Goal: Transaction & Acquisition: Purchase product/service

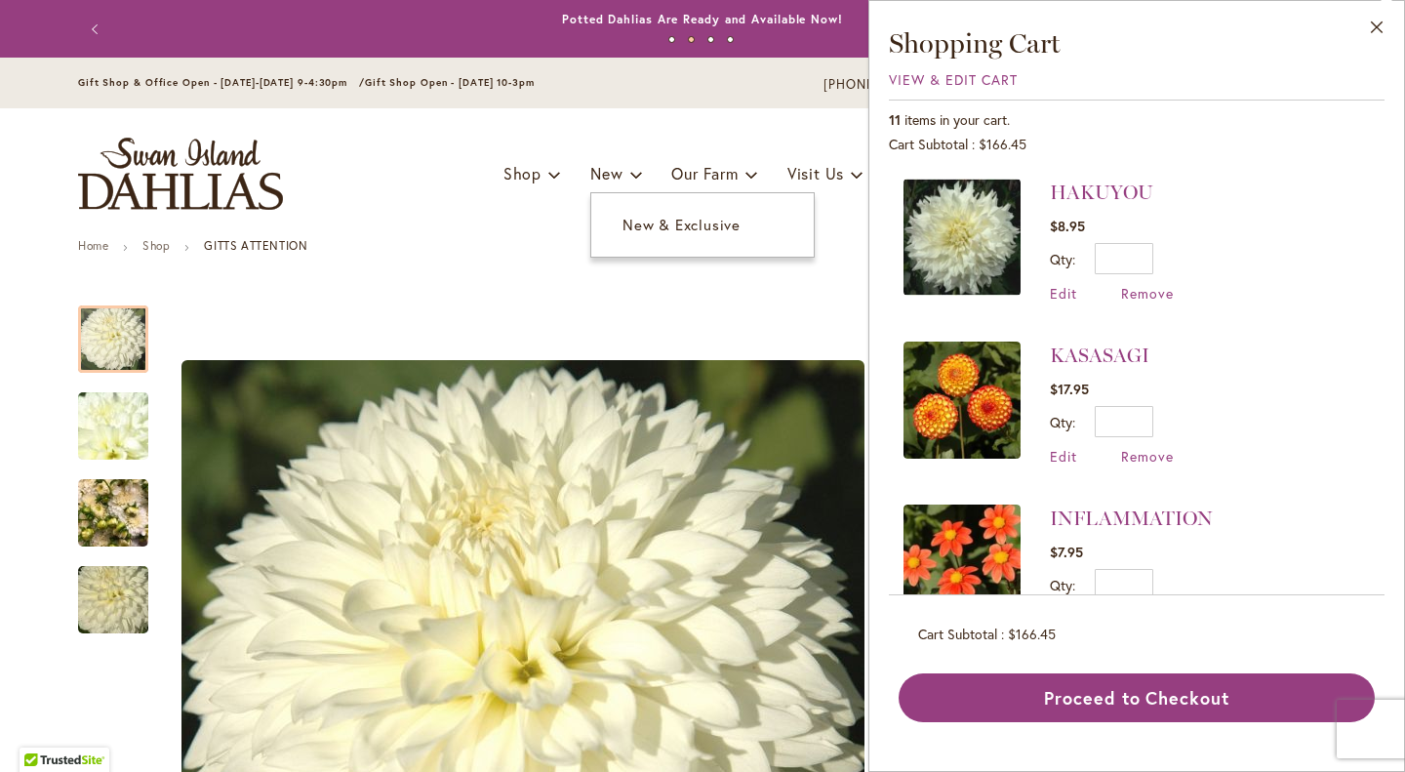
scroll to position [1355, 0]
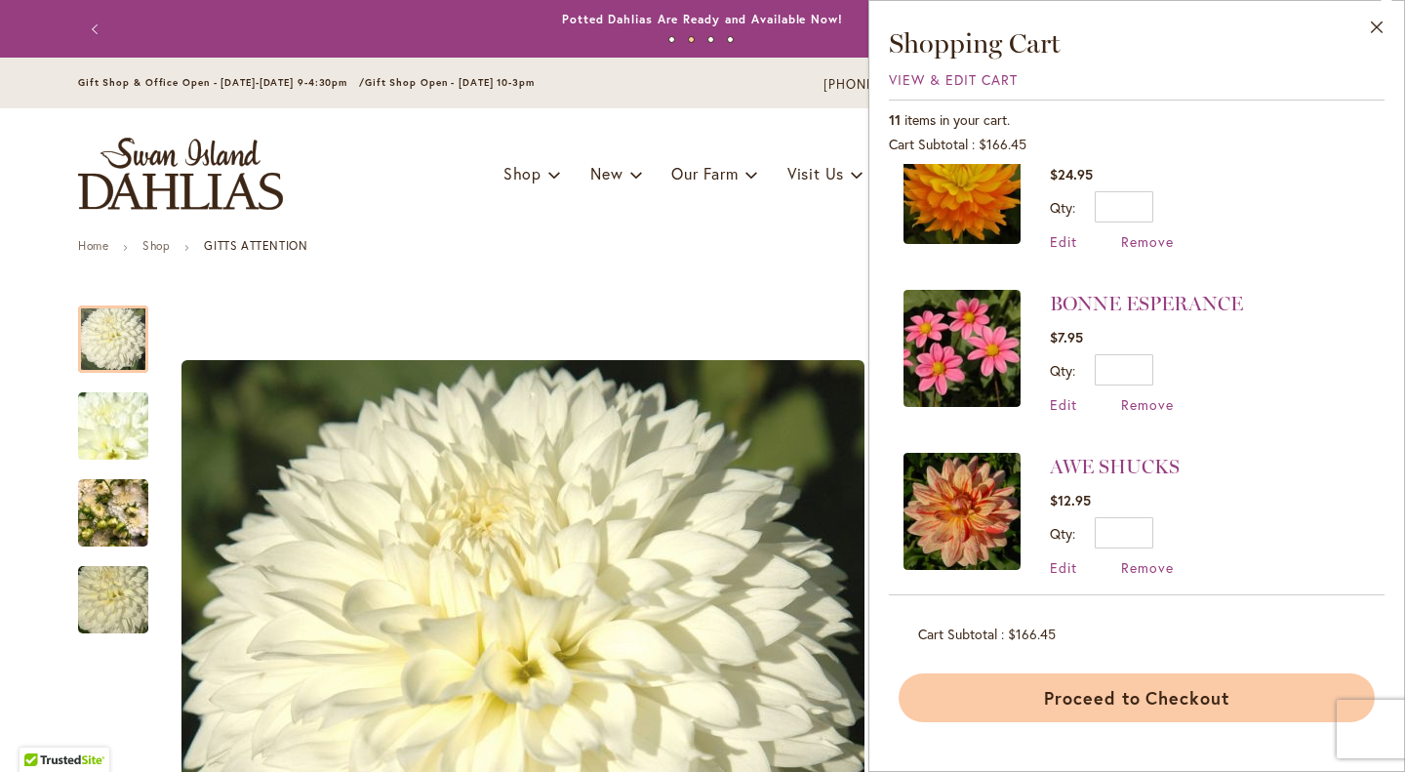
click at [1078, 697] on button "Proceed to Checkout" at bounding box center [1136, 697] width 476 height 49
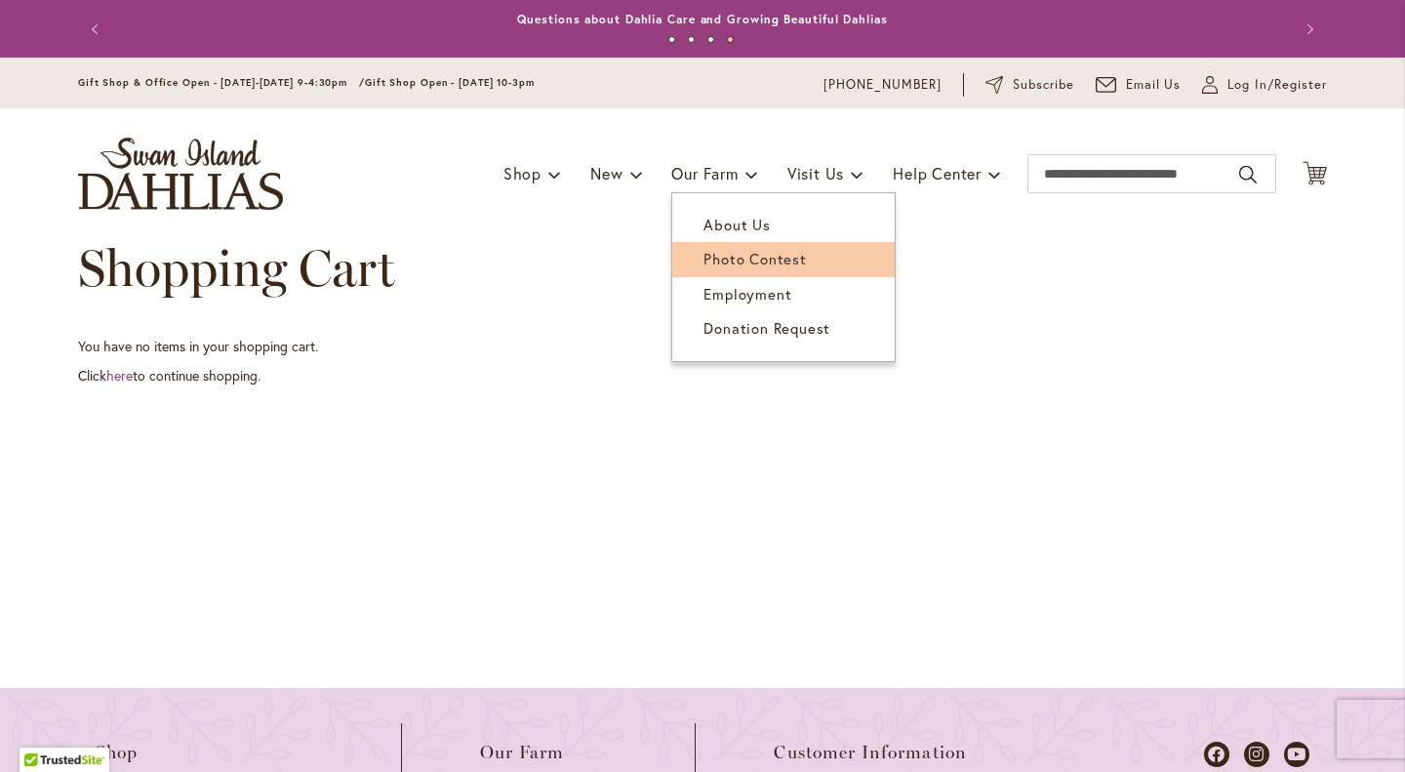
click at [743, 273] on link "Photo Contest" at bounding box center [783, 259] width 222 height 34
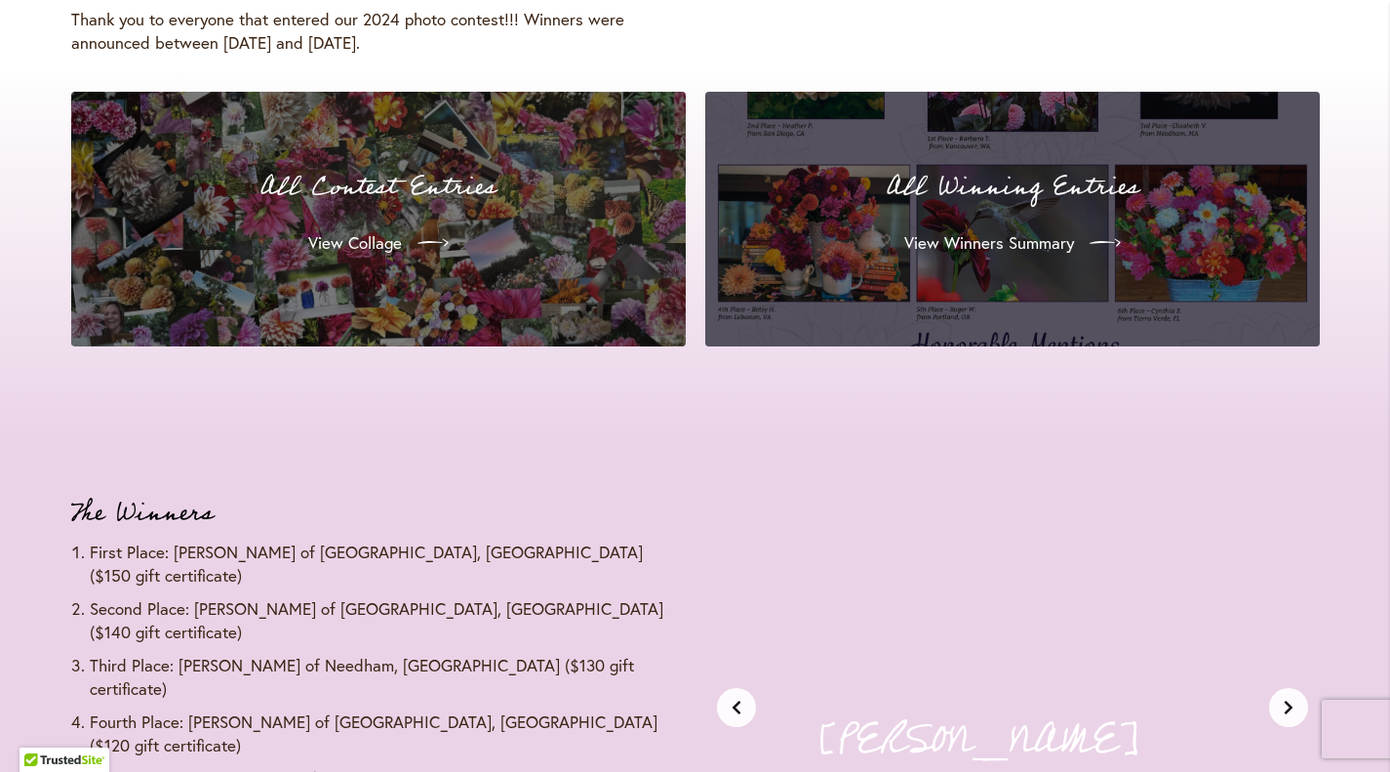
scroll to position [1980, 0]
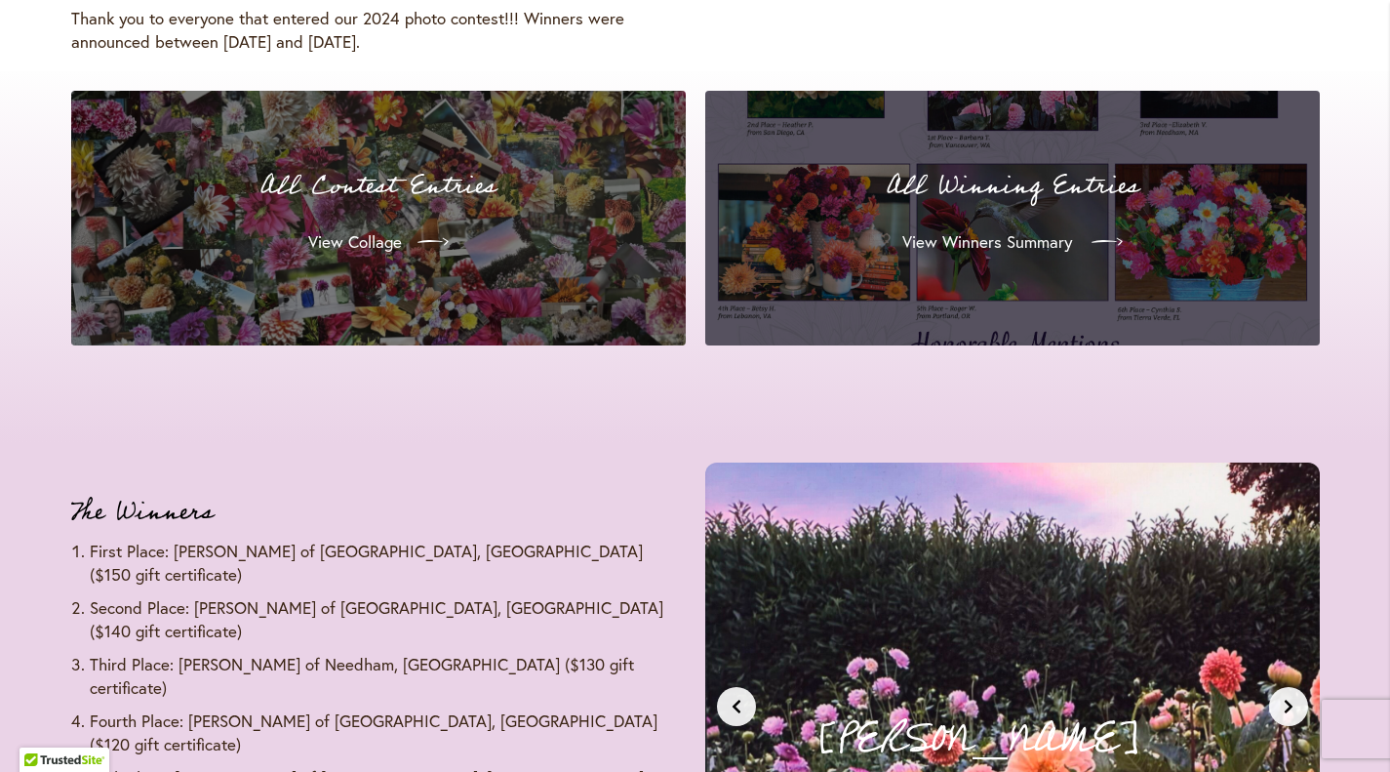
click at [955, 251] on span "View Winners Summary" at bounding box center [987, 241] width 170 height 23
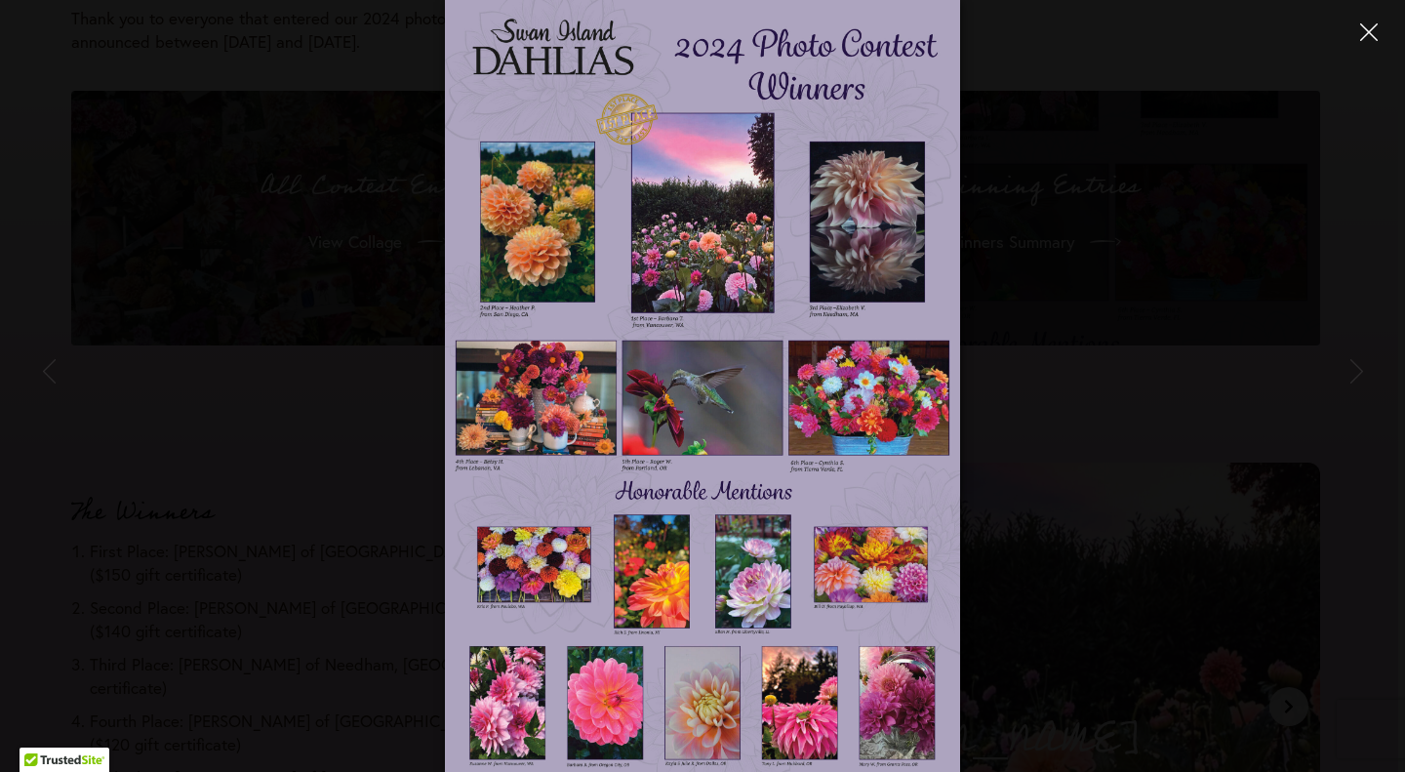
click at [1363, 41] on button "Close" at bounding box center [1368, 32] width 34 height 34
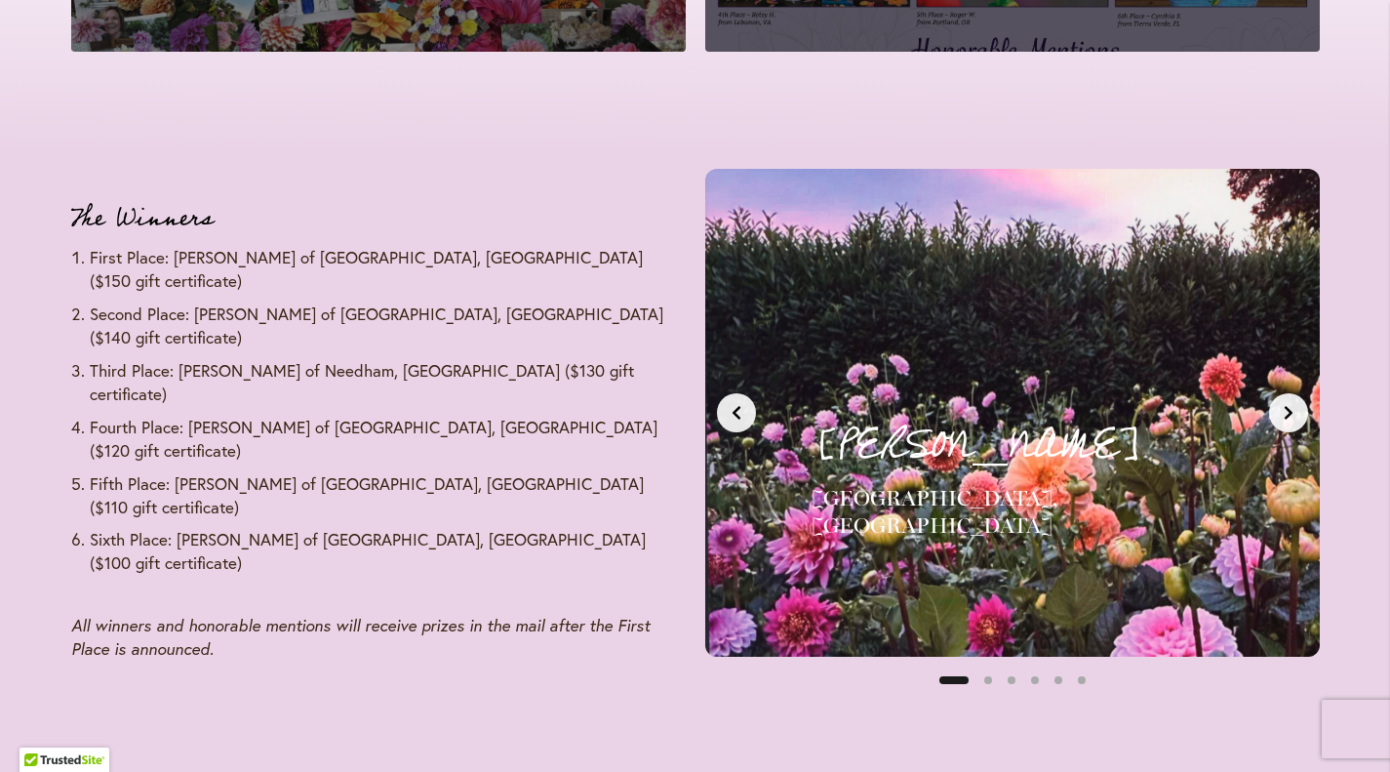
scroll to position [2275, 0]
